Goal: Task Accomplishment & Management: Use online tool/utility

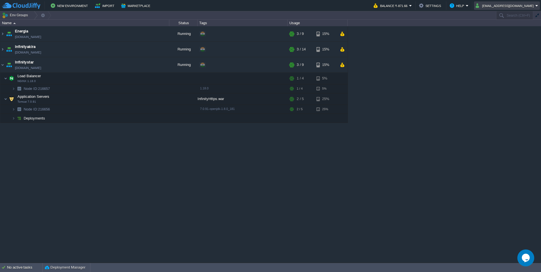
drag, startPoint x: 535, startPoint y: 7, endPoint x: 534, endPoint y: 10, distance: 2.9
click at [535, 7] on button "magudash@gmail.com" at bounding box center [506, 5] width 60 height 7
click at [508, 32] on link "Sign out" at bounding box center [513, 30] width 51 height 6
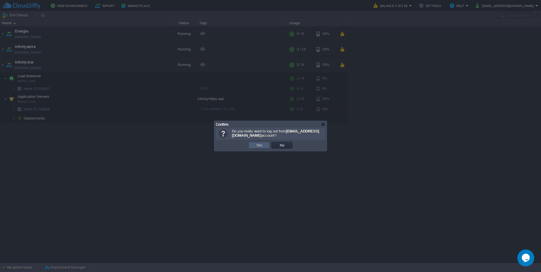
click at [263, 145] on button "Yes" at bounding box center [260, 145] width 10 height 5
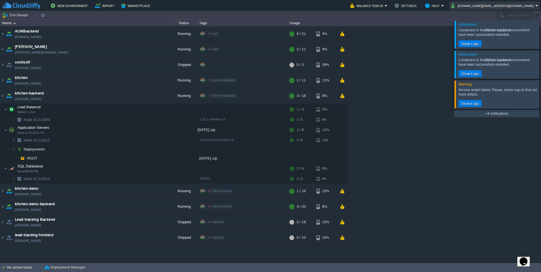
click at [535, 6] on button "[DOMAIN_NAME][EMAIL_ADDRESS][DOMAIN_NAME]" at bounding box center [493, 5] width 84 height 7
click at [418, 92] on div "AUMBackend [DOMAIN_NAME] Running aum Edit RAM 27% CPU 1% 8 / 21 4% aumtech [DOM…" at bounding box center [270, 144] width 541 height 237
click at [5, 76] on td "kitchen [DOMAIN_NAME]" at bounding box center [84, 81] width 169 height 16
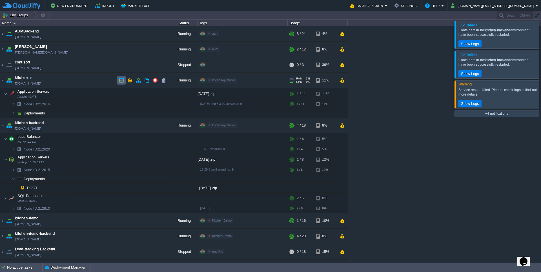
click at [122, 80] on button "button" at bounding box center [121, 80] width 5 height 5
click at [541, 35] on div at bounding box center [548, 35] width 0 height 28
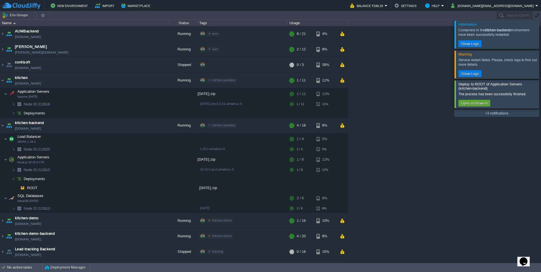
click at [541, 40] on div at bounding box center [548, 35] width 0 height 28
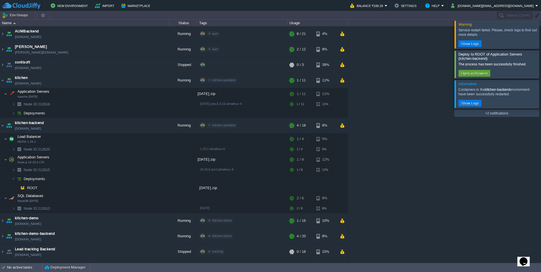
click at [541, 36] on div at bounding box center [548, 35] width 0 height 28
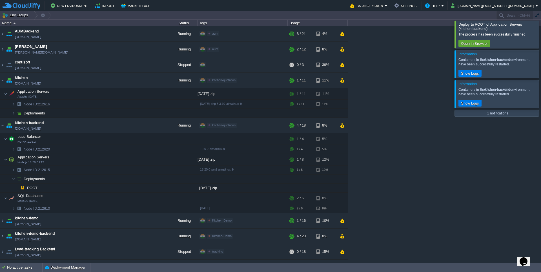
click at [541, 34] on div at bounding box center [548, 34] width 0 height 27
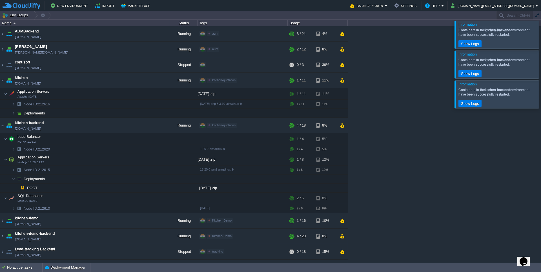
click at [541, 62] on div at bounding box center [548, 64] width 0 height 28
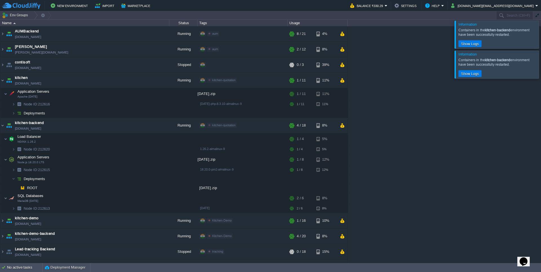
click at [541, 38] on div at bounding box center [548, 35] width 0 height 28
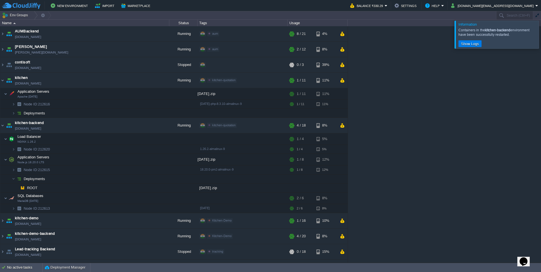
click at [541, 45] on div at bounding box center [548, 35] width 0 height 28
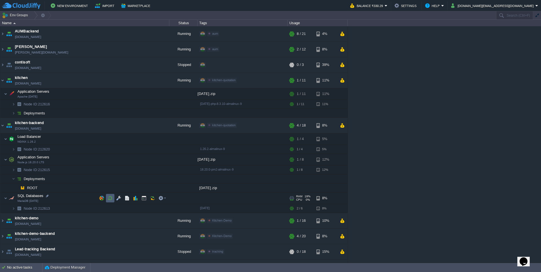
click at [107, 200] on td at bounding box center [110, 198] width 8 height 8
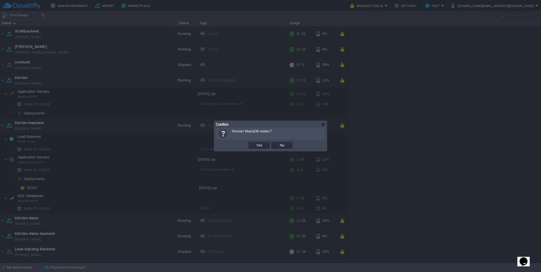
click at [254, 142] on td "Yes" at bounding box center [259, 145] width 23 height 8
click at [255, 144] on button "Yes" at bounding box center [260, 145] width 10 height 5
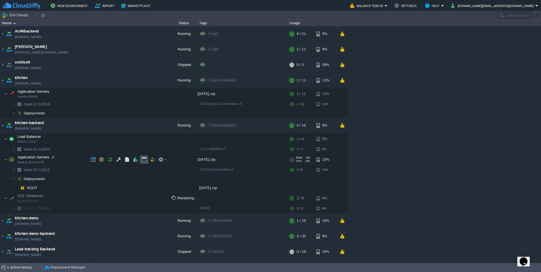
click at [144, 161] on button "button" at bounding box center [144, 159] width 5 height 5
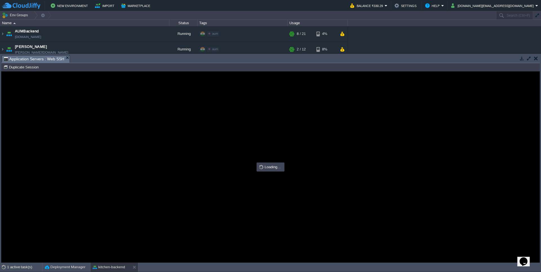
click at [530, 59] on button "button" at bounding box center [529, 58] width 5 height 5
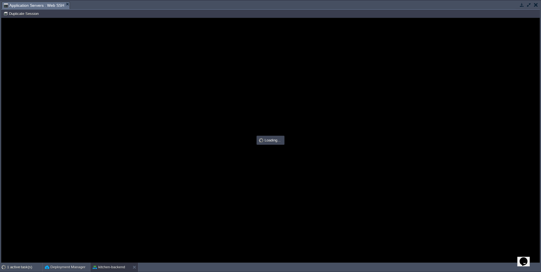
click at [146, 140] on div at bounding box center [270, 140] width 539 height 244
type input "#000000"
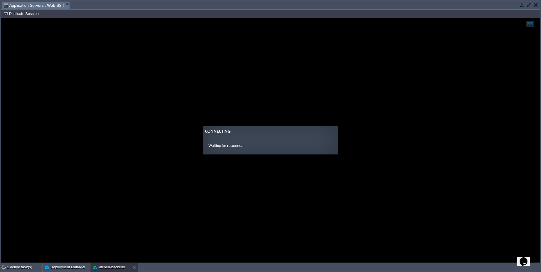
click at [522, 4] on button "button" at bounding box center [522, 4] width 5 height 5
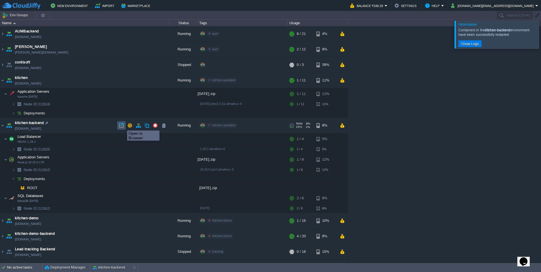
click at [123, 125] on button "button" at bounding box center [121, 125] width 5 height 5
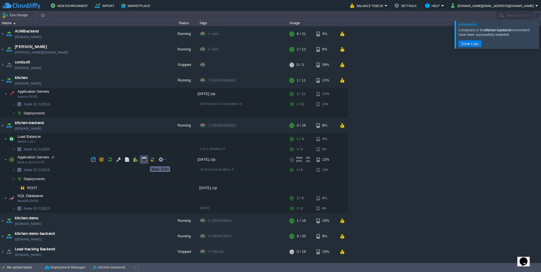
drag, startPoint x: 146, startPoint y: 161, endPoint x: 145, endPoint y: 143, distance: 18.1
click at [146, 161] on button "button" at bounding box center [144, 159] width 5 height 5
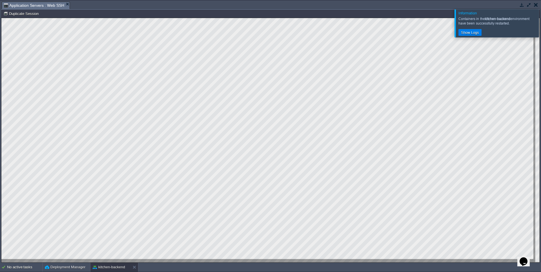
click at [541, 22] on div at bounding box center [548, 23] width 0 height 28
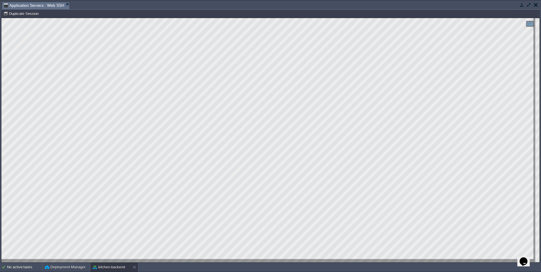
click at [521, 7] on button "button" at bounding box center [522, 4] width 5 height 5
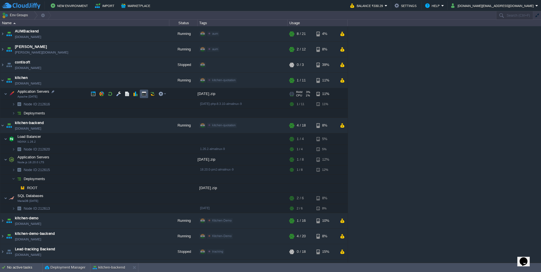
click at [146, 94] on button "button" at bounding box center [144, 93] width 5 height 5
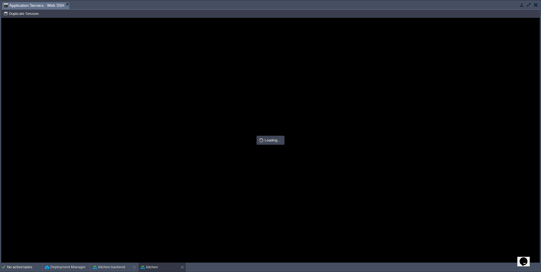
click at [136, 152] on div at bounding box center [270, 140] width 539 height 244
type input "#000000"
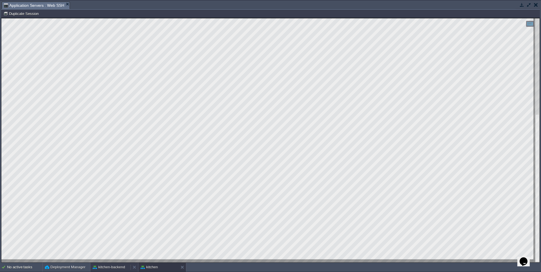
click at [118, 271] on div "kitchen-backend" at bounding box center [111, 267] width 40 height 9
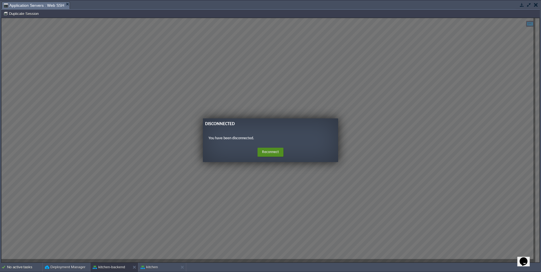
click at [272, 149] on button "Reconnect" at bounding box center [271, 152] width 26 height 9
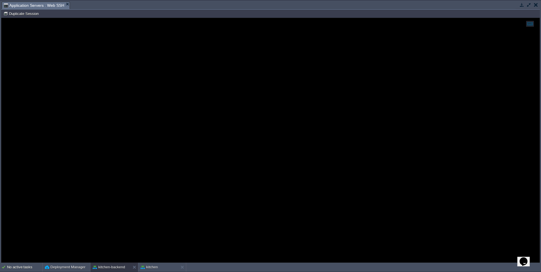
click at [538, 4] on button "button" at bounding box center [536, 4] width 4 height 5
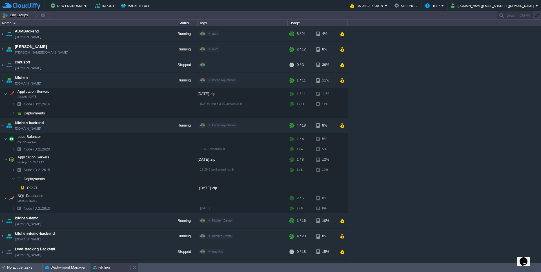
click at [105, 267] on button "kitchen" at bounding box center [101, 268] width 17 height 6
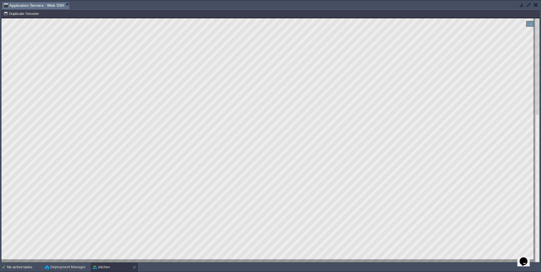
click at [521, 5] on button "button" at bounding box center [522, 4] width 5 height 5
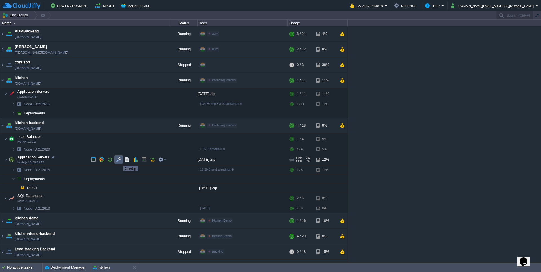
click at [119, 161] on button "button" at bounding box center [118, 159] width 5 height 5
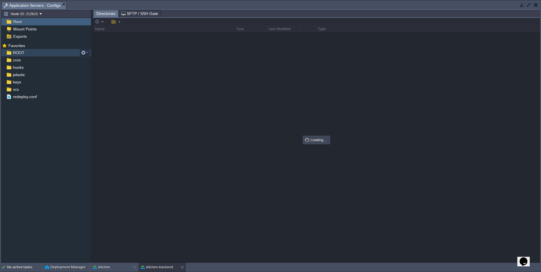
click at [20, 53] on span "ROOT" at bounding box center [19, 52] width 14 height 5
click at [17, 269] on div "No active tasks" at bounding box center [24, 267] width 35 height 9
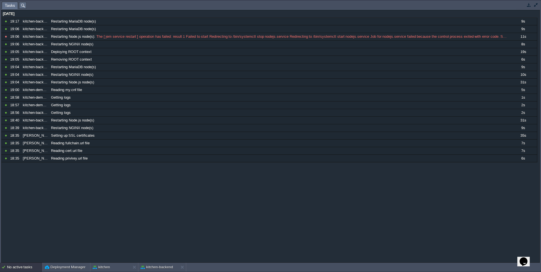
click at [17, 268] on div "No active tasks" at bounding box center [24, 267] width 35 height 9
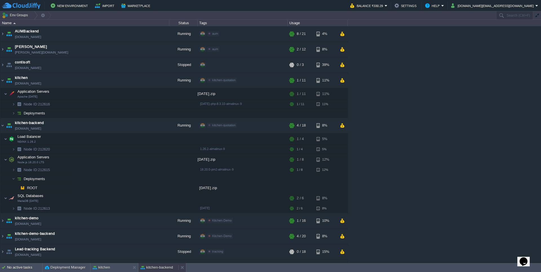
click at [153, 269] on button "kitchen-backend" at bounding box center [157, 268] width 32 height 6
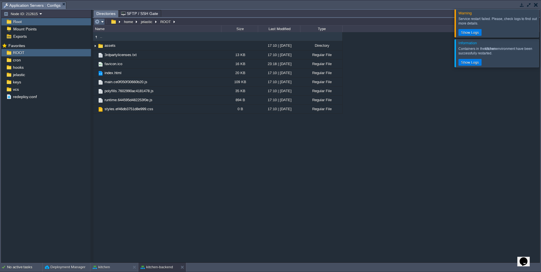
click at [103, 21] on em at bounding box center [99, 21] width 9 height 5
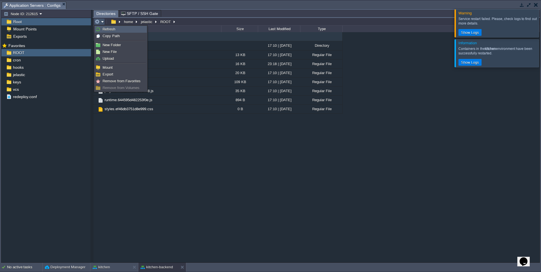
click at [118, 30] on link "Refresh" at bounding box center [121, 29] width 52 height 6
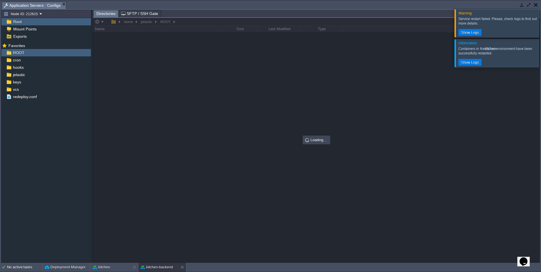
click at [541, 23] on div at bounding box center [548, 23] width 0 height 28
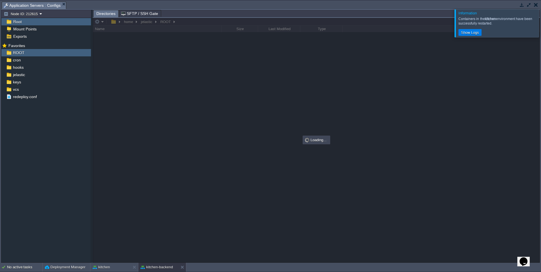
click at [541, 26] on div at bounding box center [548, 23] width 0 height 28
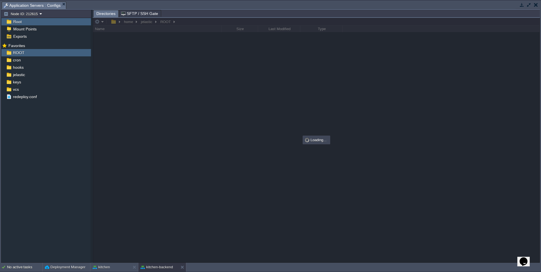
click at [535, 5] on button "button" at bounding box center [536, 4] width 4 height 5
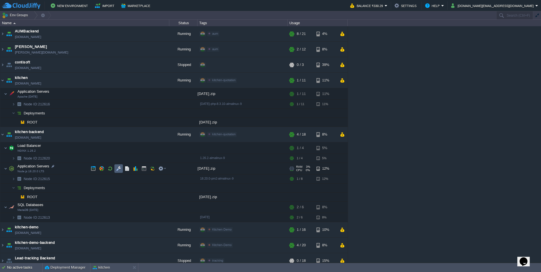
click at [118, 169] on button "button" at bounding box center [118, 168] width 5 height 5
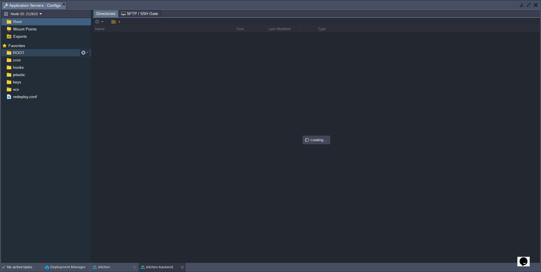
click at [18, 54] on span "ROOT" at bounding box center [19, 52] width 14 height 5
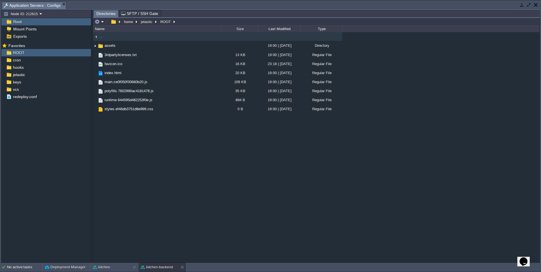
click at [522, 4] on button "button" at bounding box center [522, 4] width 5 height 5
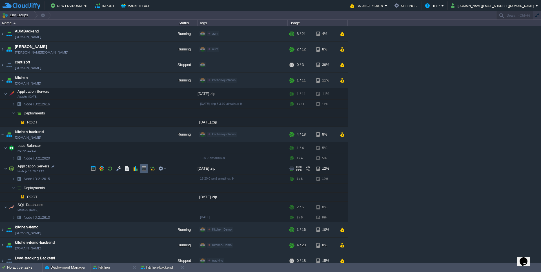
click at [145, 170] on button "button" at bounding box center [144, 168] width 5 height 5
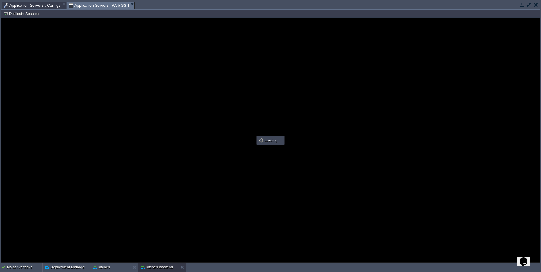
type input "#000000"
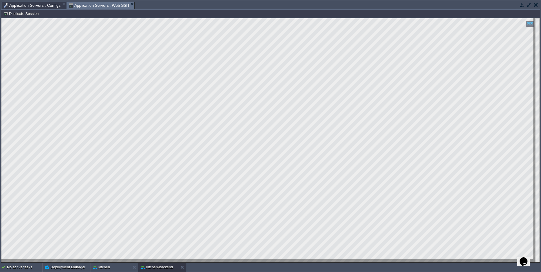
click at [520, 5] on button "button" at bounding box center [522, 4] width 5 height 5
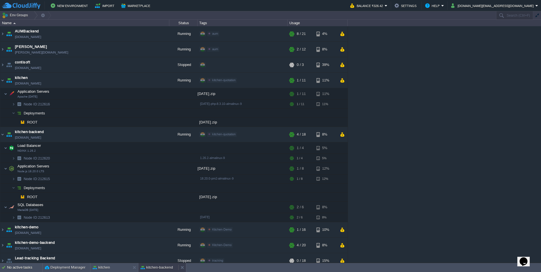
click at [167, 268] on button "kitchen-backend" at bounding box center [157, 268] width 32 height 6
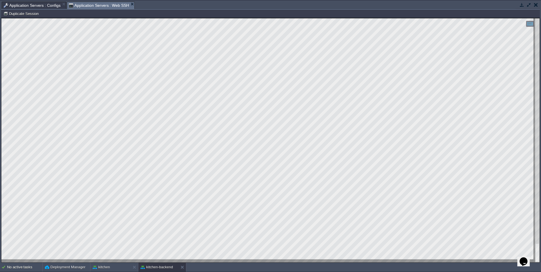
click at [521, 5] on button "button" at bounding box center [522, 4] width 5 height 5
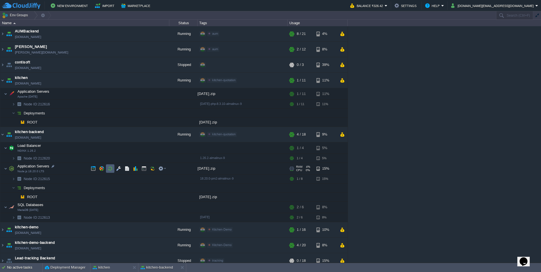
click at [113, 169] on button "button" at bounding box center [110, 168] width 5 height 5
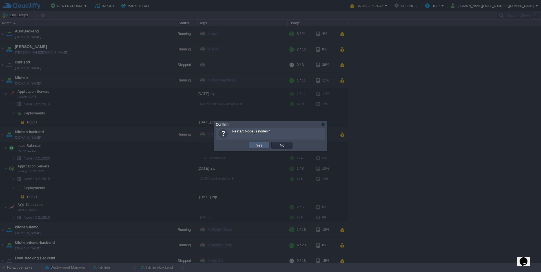
click at [262, 142] on td "Yes" at bounding box center [259, 145] width 21 height 7
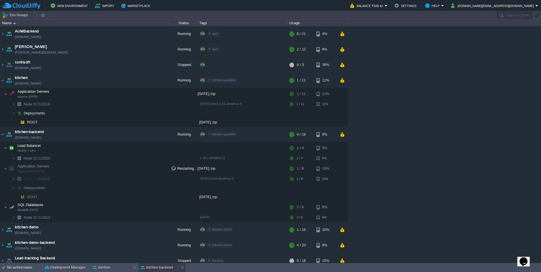
click at [157, 269] on button "kitchen-backend" at bounding box center [157, 268] width 32 height 6
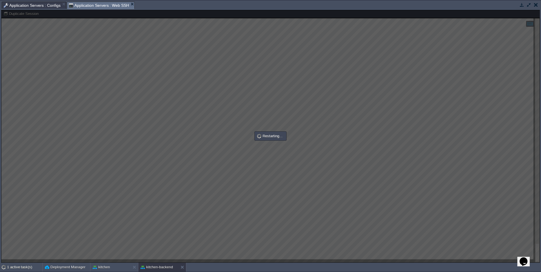
click at [457, 183] on div at bounding box center [270, 136] width 539 height 253
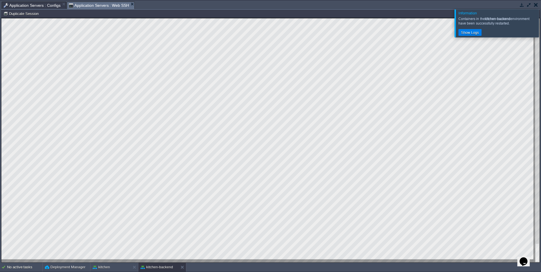
click at [541, 23] on div at bounding box center [548, 23] width 0 height 28
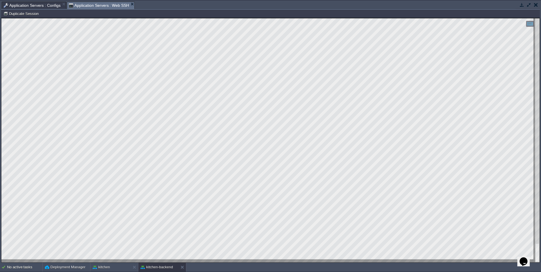
click at [521, 6] on button "button" at bounding box center [522, 4] width 5 height 5
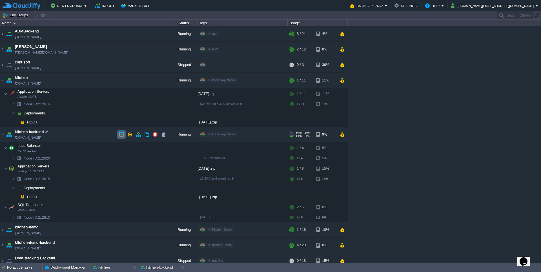
click at [122, 136] on button "button" at bounding box center [121, 134] width 5 height 5
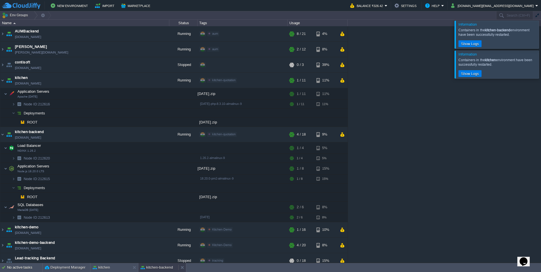
click at [154, 266] on button "kitchen-backend" at bounding box center [157, 268] width 32 height 6
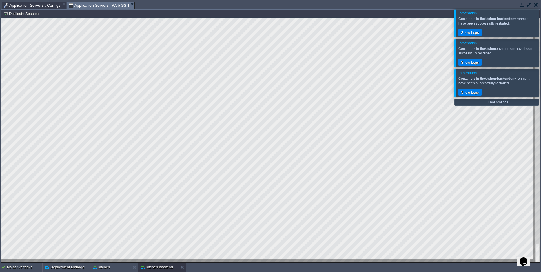
click at [541, 32] on div at bounding box center [548, 23] width 0 height 28
click at [541, 53] on div at bounding box center [548, 53] width 0 height 28
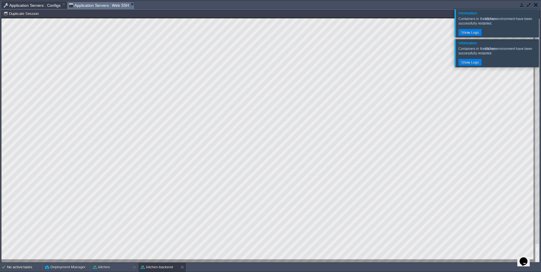
click at [541, 30] on div at bounding box center [548, 23] width 0 height 28
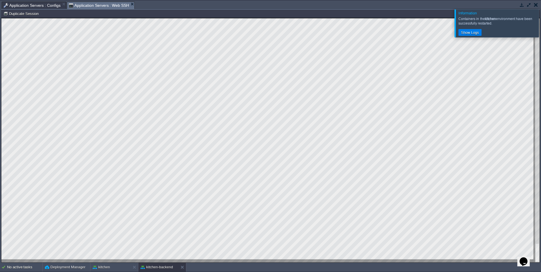
click at [541, 18] on div at bounding box center [548, 23] width 0 height 28
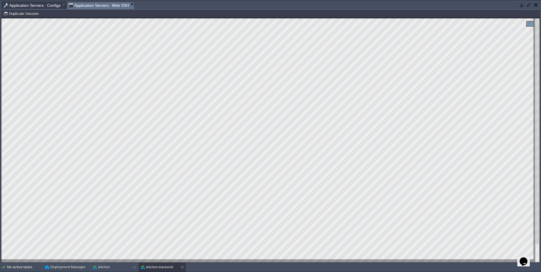
click at [537, 6] on button "button" at bounding box center [536, 4] width 4 height 5
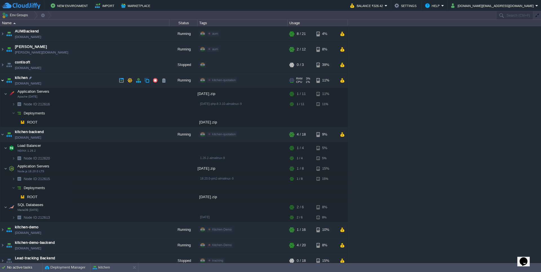
click at [1, 80] on img at bounding box center [2, 80] width 5 height 15
